Goal: Task Accomplishment & Management: Complete application form

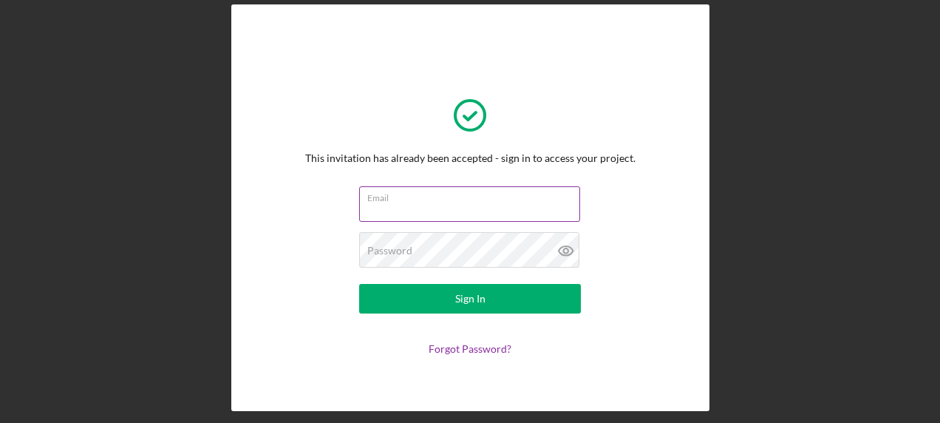
click at [437, 210] on input "Email" at bounding box center [469, 203] width 221 height 35
type input "[PERSON_NAME][EMAIL_ADDRESS][PERSON_NAME][DOMAIN_NAME]"
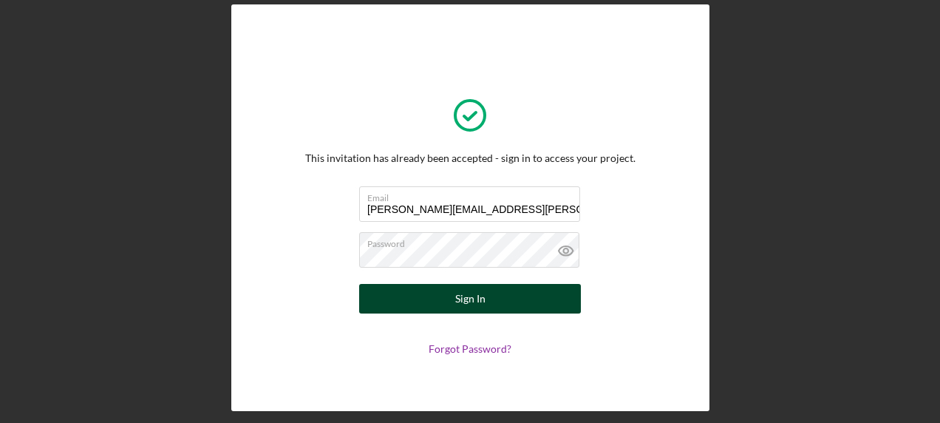
click at [466, 296] on div "Sign In" at bounding box center [470, 299] width 30 height 30
